Goal: Task Accomplishment & Management: Use online tool/utility

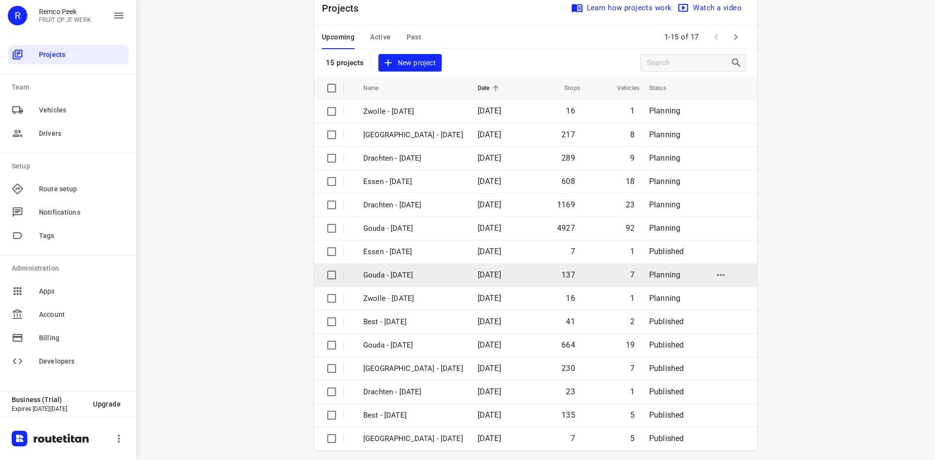
scroll to position [32, 0]
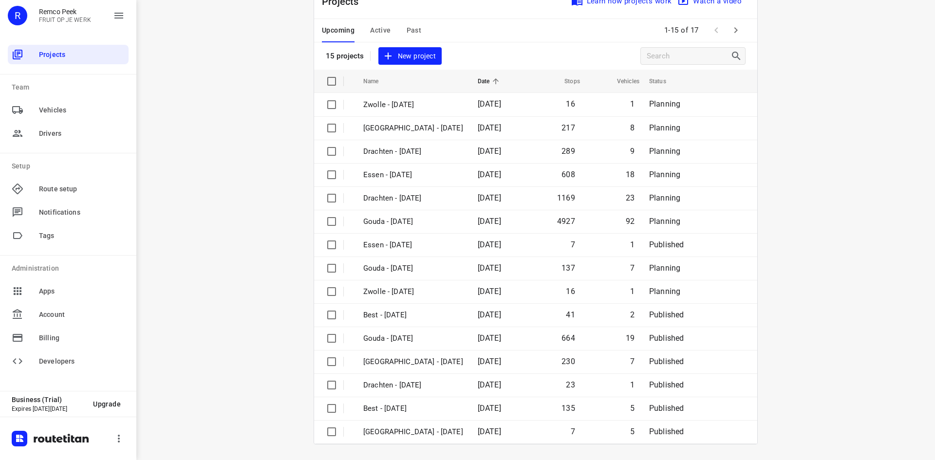
drag, startPoint x: 736, startPoint y: 24, endPoint x: 698, endPoint y: 130, distance: 112.0
click at [736, 24] on icon "button" at bounding box center [736, 30] width 12 height 12
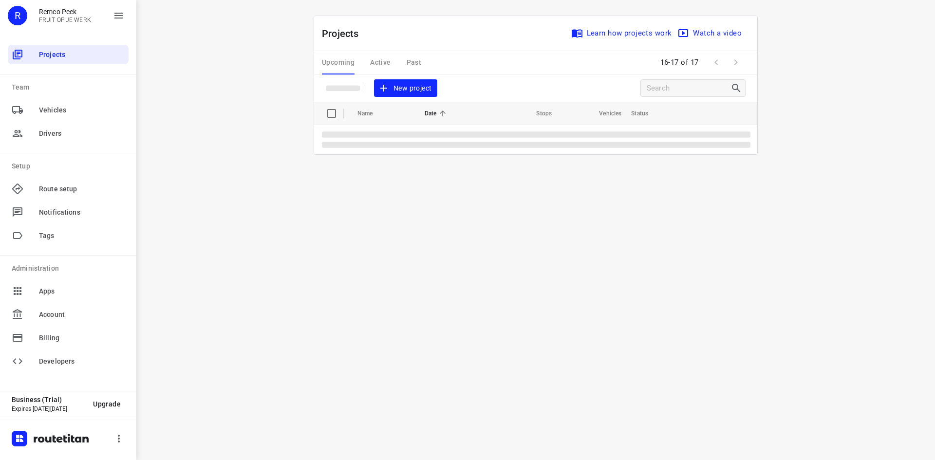
scroll to position [0, 0]
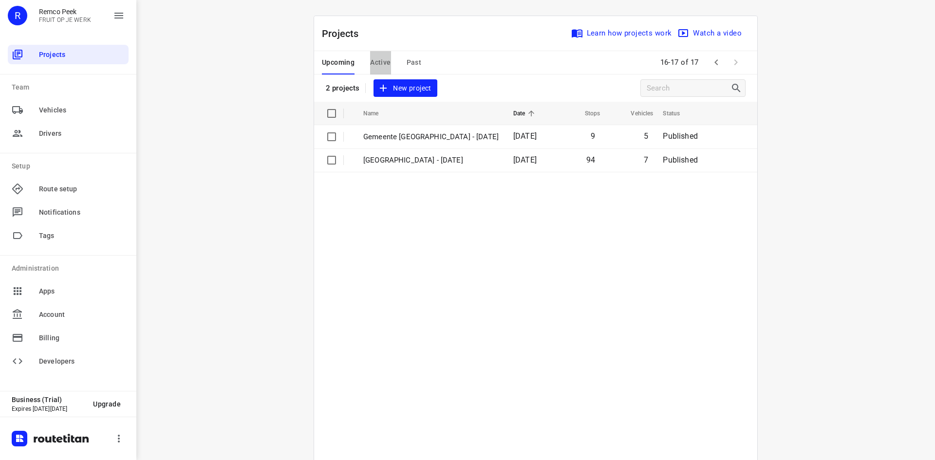
click at [374, 62] on span "Active" at bounding box center [380, 62] width 20 height 12
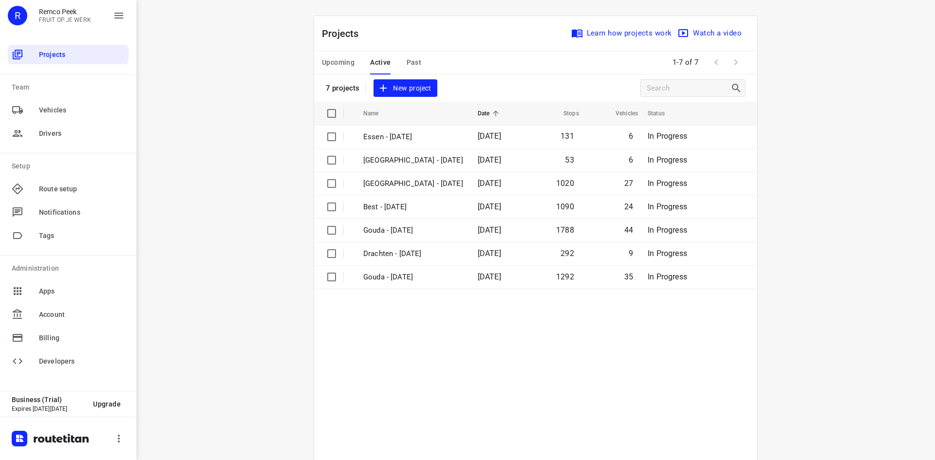
click at [339, 63] on span "Upcoming" at bounding box center [338, 62] width 33 height 12
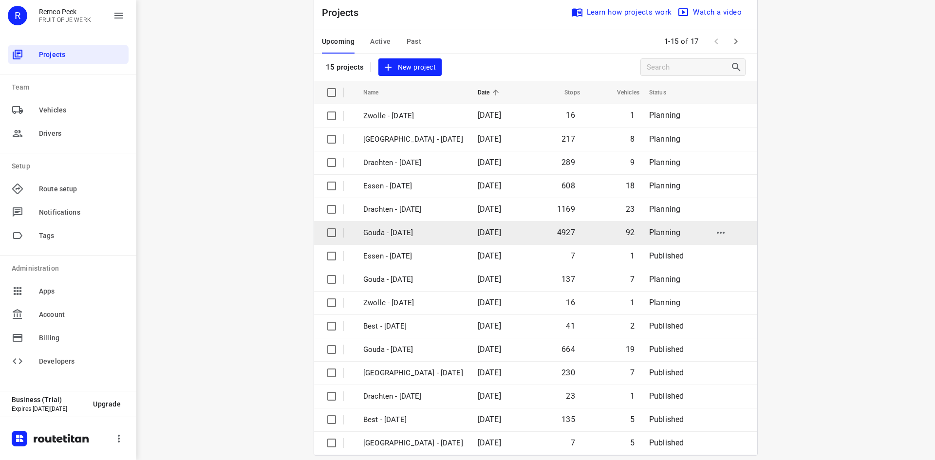
scroll to position [32, 0]
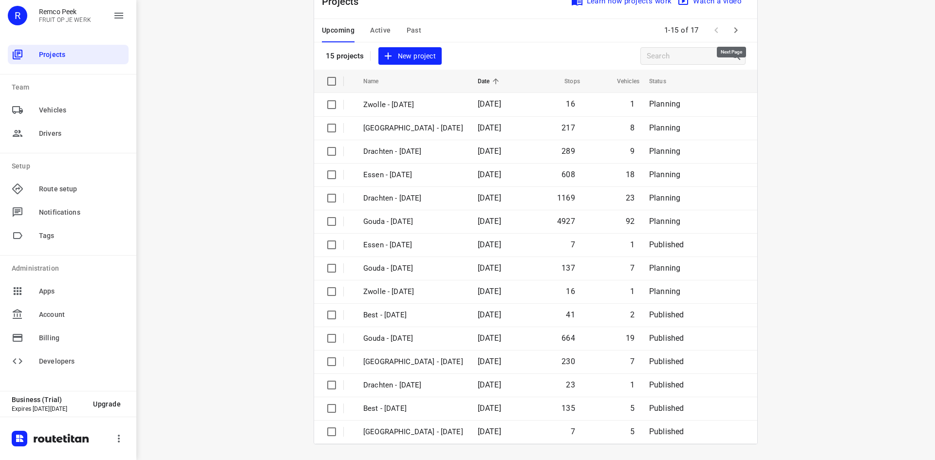
click at [731, 37] on button "button" at bounding box center [735, 29] width 19 height 19
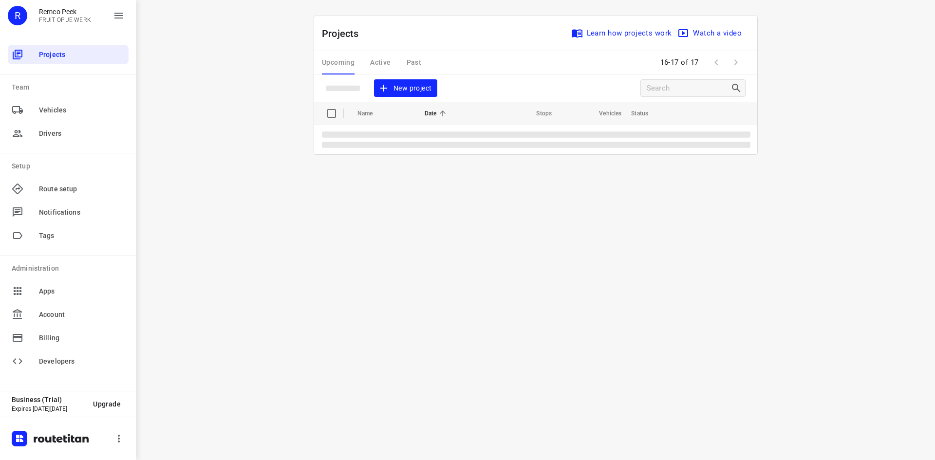
scroll to position [0, 0]
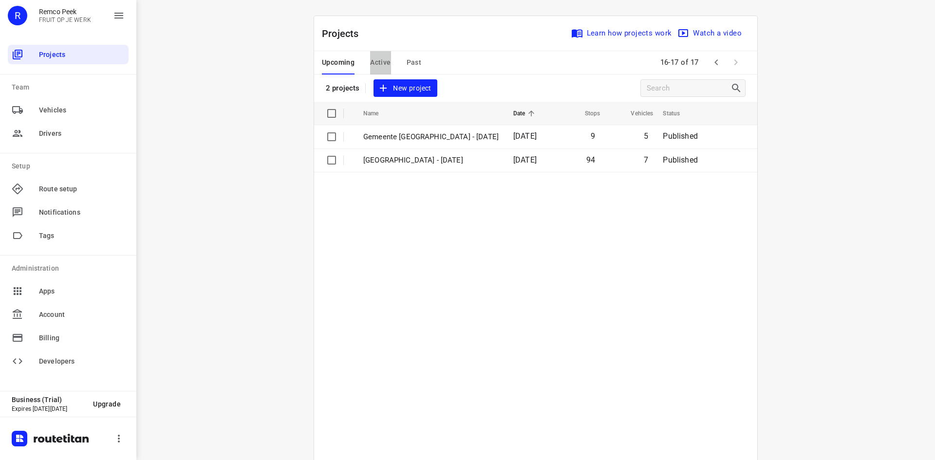
click at [373, 66] on span "Active" at bounding box center [380, 62] width 20 height 12
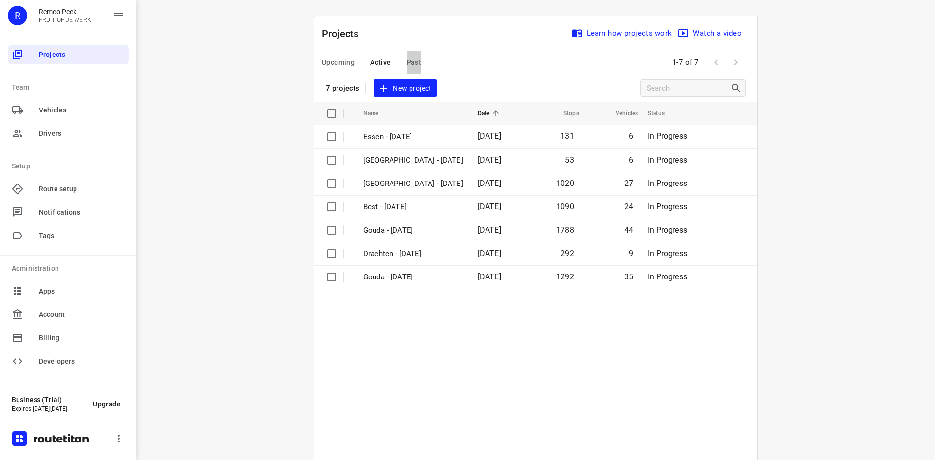
click at [409, 61] on span "Past" at bounding box center [414, 62] width 15 height 12
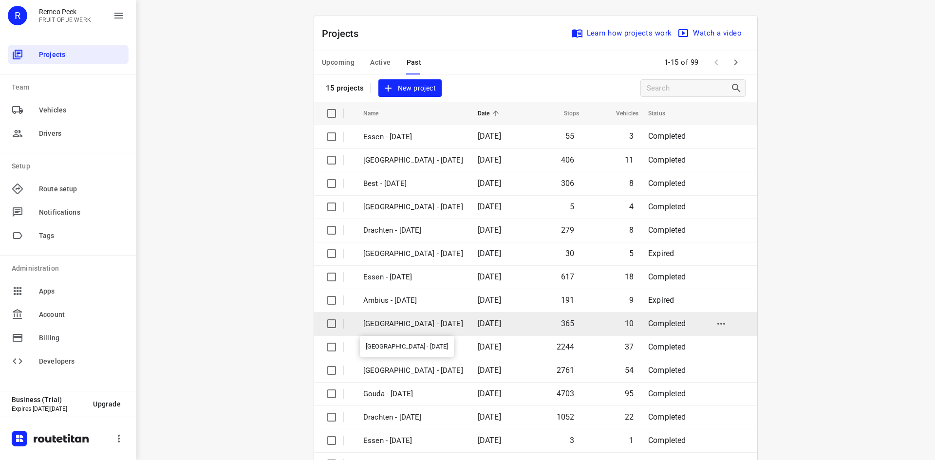
click at [446, 324] on p "[GEOGRAPHIC_DATA] - [DATE]" at bounding box center [413, 324] width 100 height 11
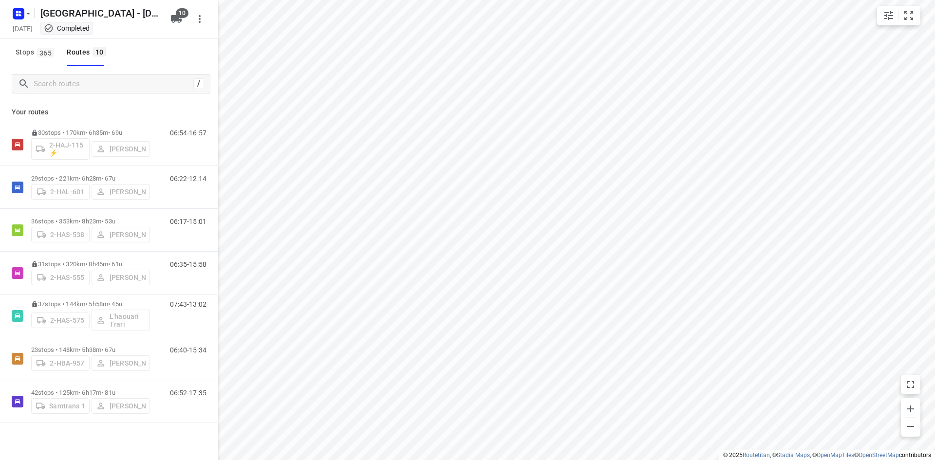
type input "distance"
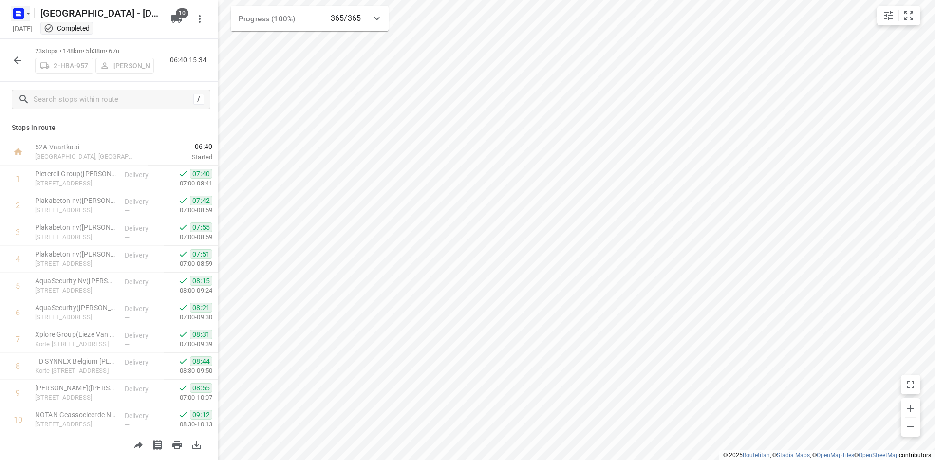
click at [23, 13] on rect "button" at bounding box center [19, 14] width 12 height 12
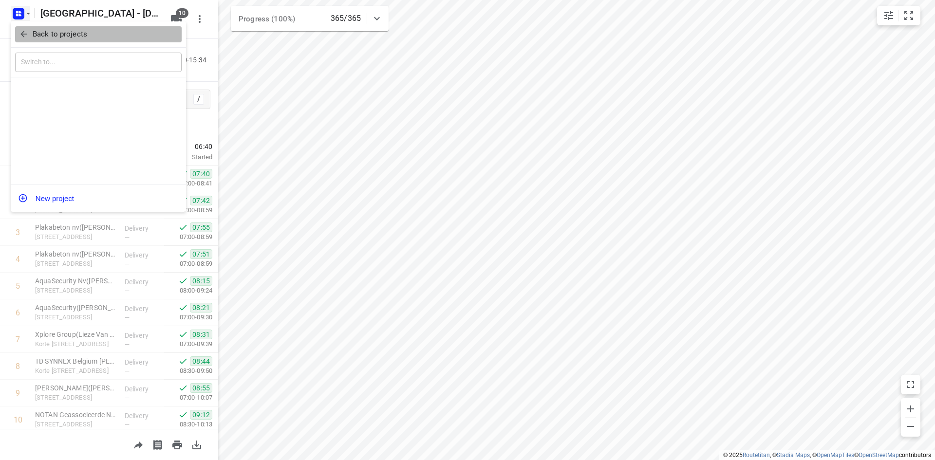
click at [44, 33] on p "Back to projects" at bounding box center [60, 34] width 55 height 11
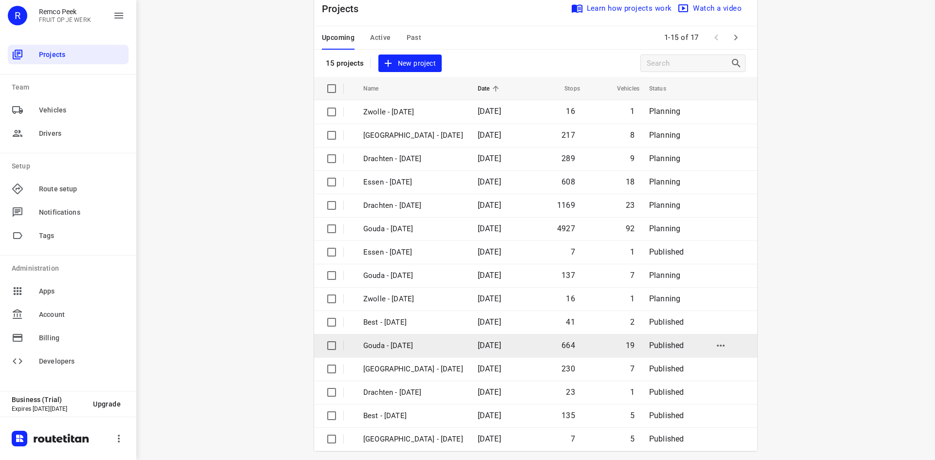
scroll to position [32, 0]
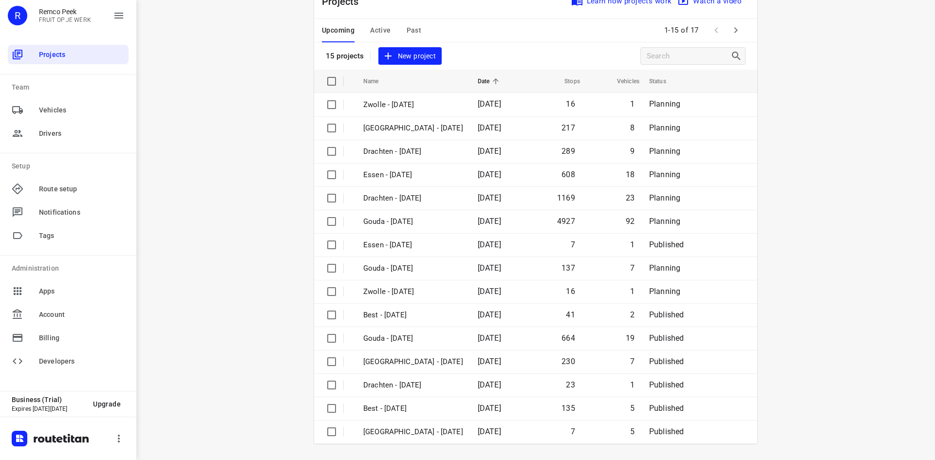
click at [374, 26] on span "Active" at bounding box center [380, 30] width 20 height 12
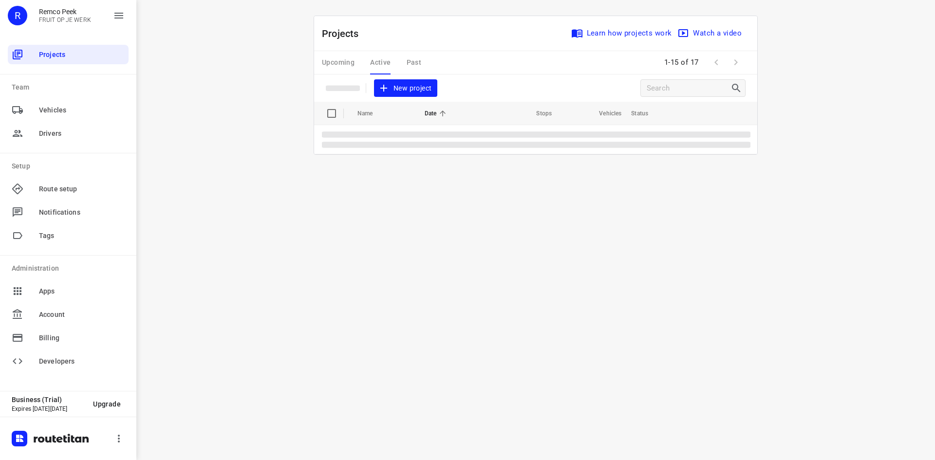
scroll to position [0, 0]
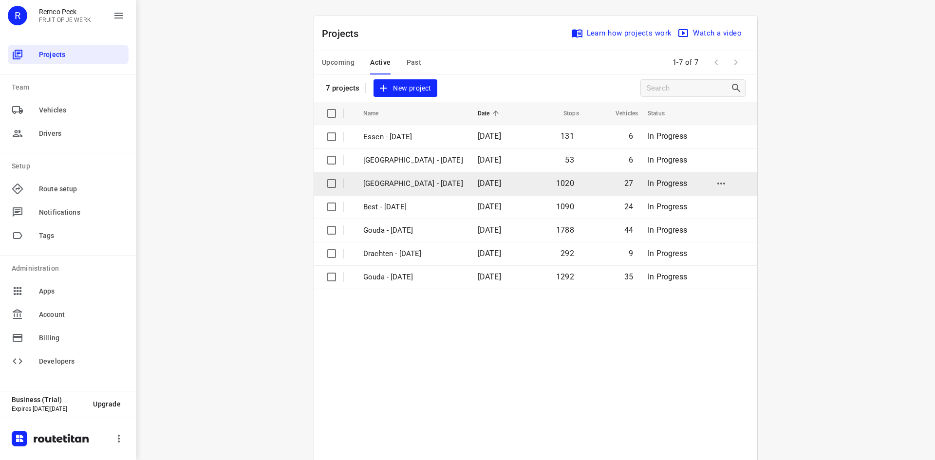
click at [399, 173] on td "[GEOGRAPHIC_DATA] - [DATE]" at bounding box center [412, 183] width 116 height 23
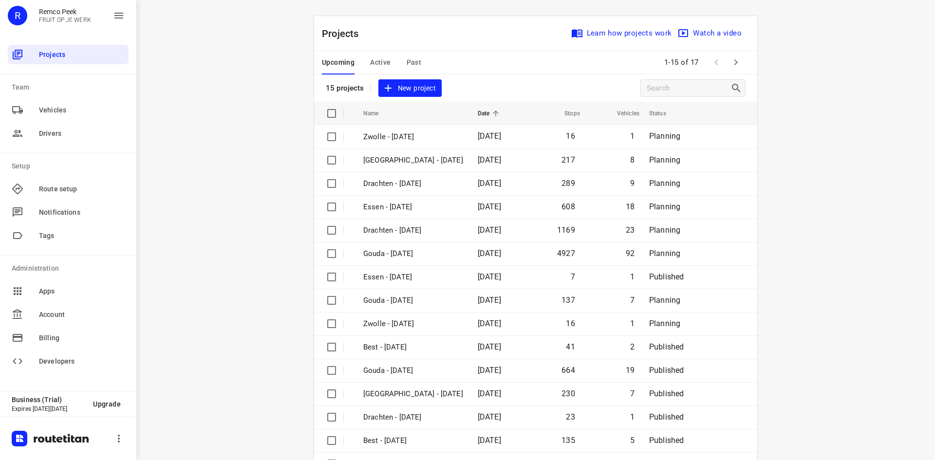
click at [371, 67] on span "Active" at bounding box center [380, 62] width 20 height 12
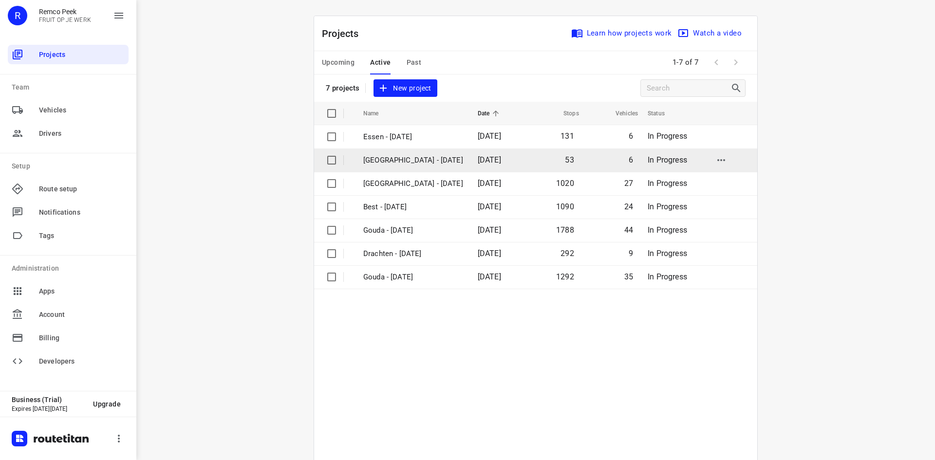
click at [439, 158] on p "[GEOGRAPHIC_DATA] - [DATE]" at bounding box center [413, 160] width 100 height 11
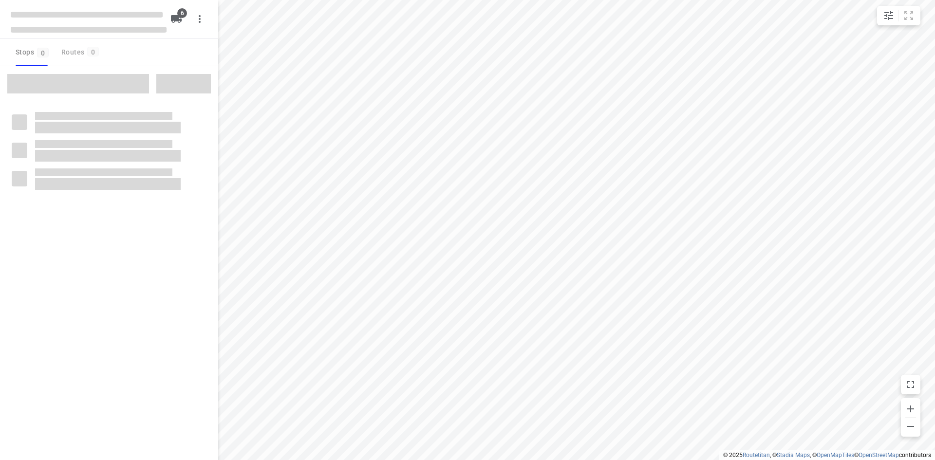
checkbox input "true"
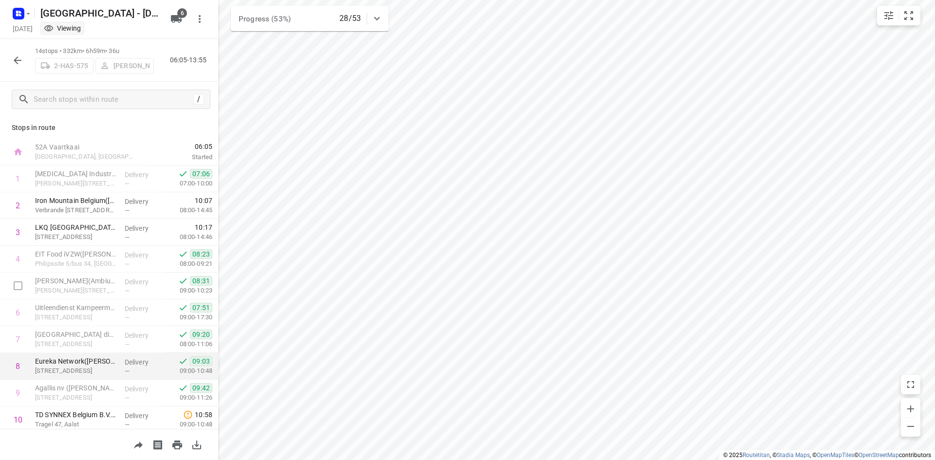
scroll to position [138, 0]
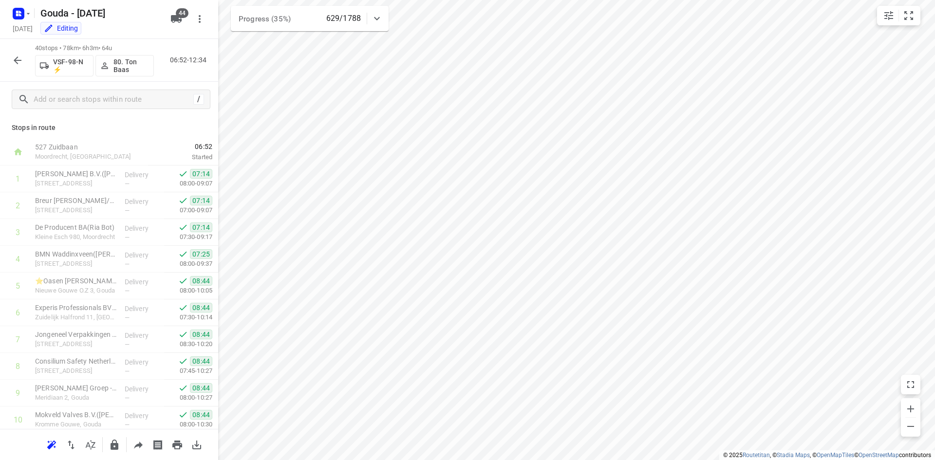
scroll to position [95, 0]
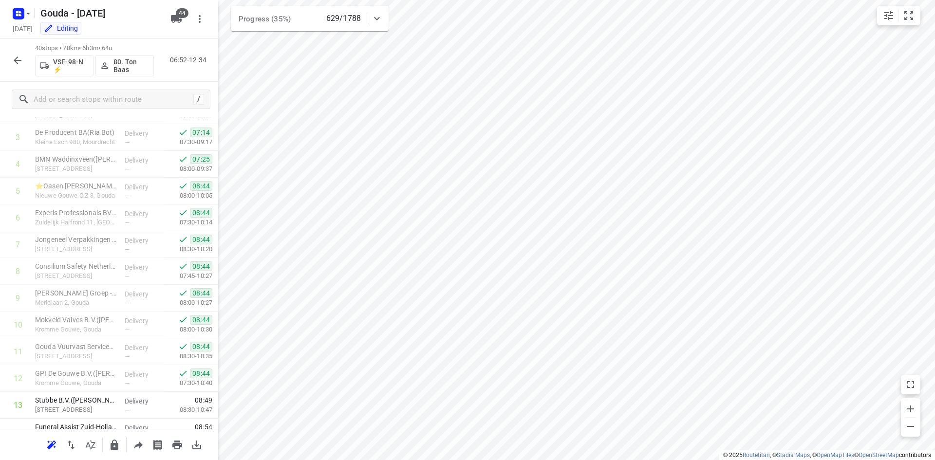
click at [19, 63] on icon "button" at bounding box center [18, 61] width 12 height 12
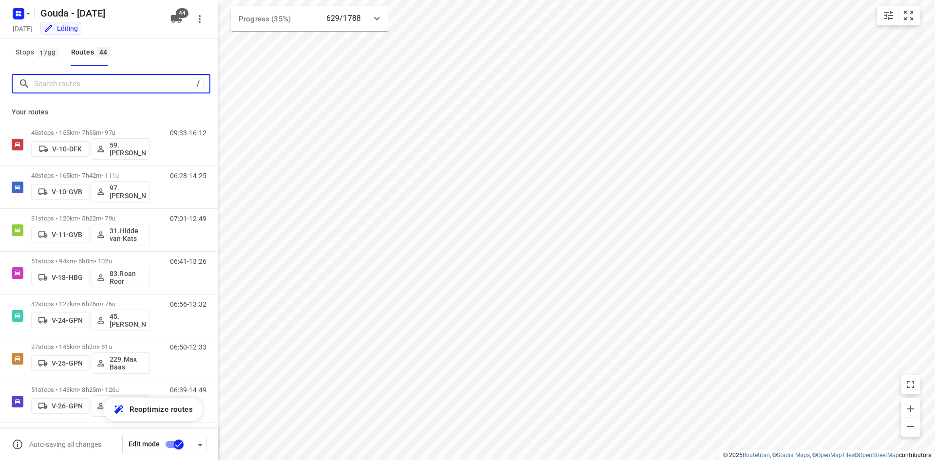
click at [80, 86] on input "Search routes" at bounding box center [113, 83] width 159 height 15
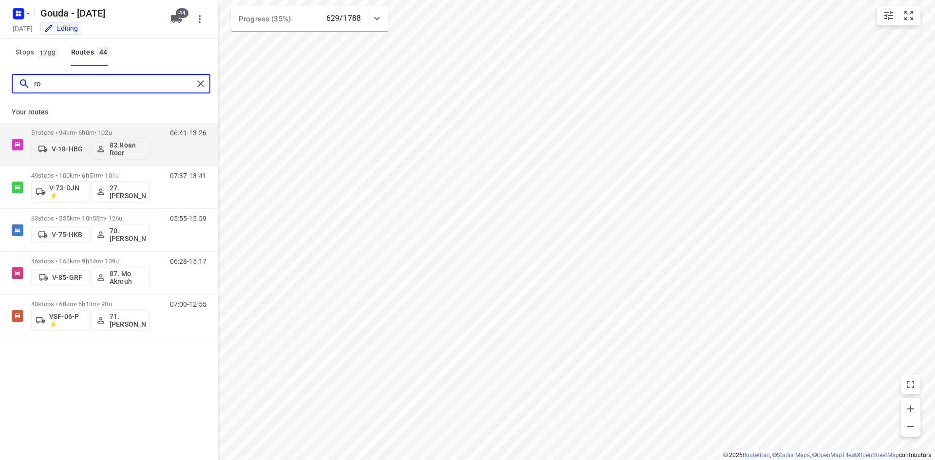
type input "r"
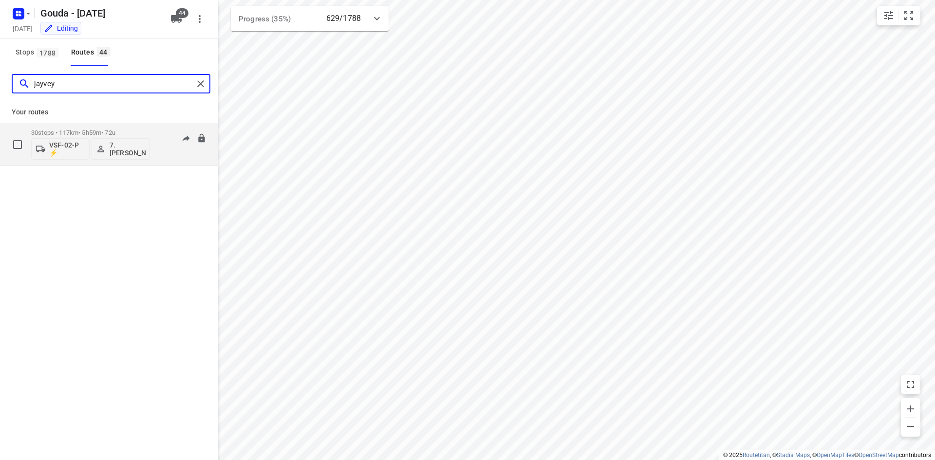
type input "jayvey"
click at [104, 130] on p "30 stops • 117km • 5h59m • 72u" at bounding box center [90, 132] width 119 height 7
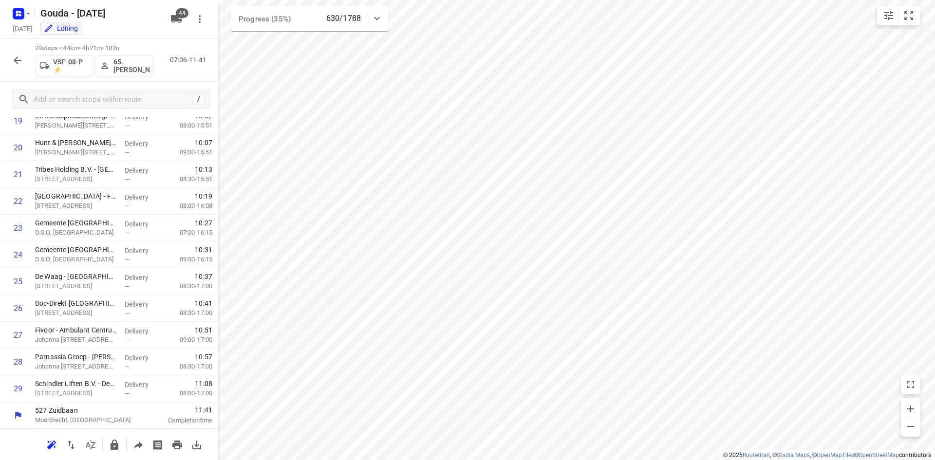
scroll to position [540, 0]
